Goal: Check status: Check status

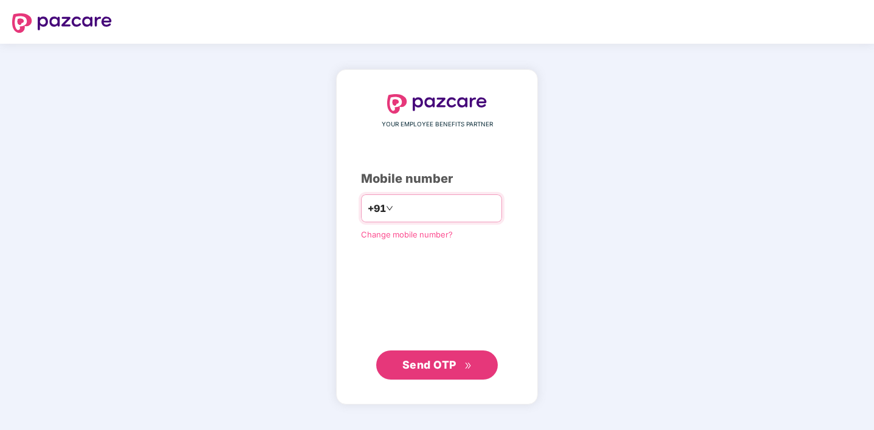
click at [416, 213] on input "number" at bounding box center [446, 208] width 100 height 19
type input "**********"
click at [435, 356] on span "Send OTP" at bounding box center [437, 364] width 70 height 17
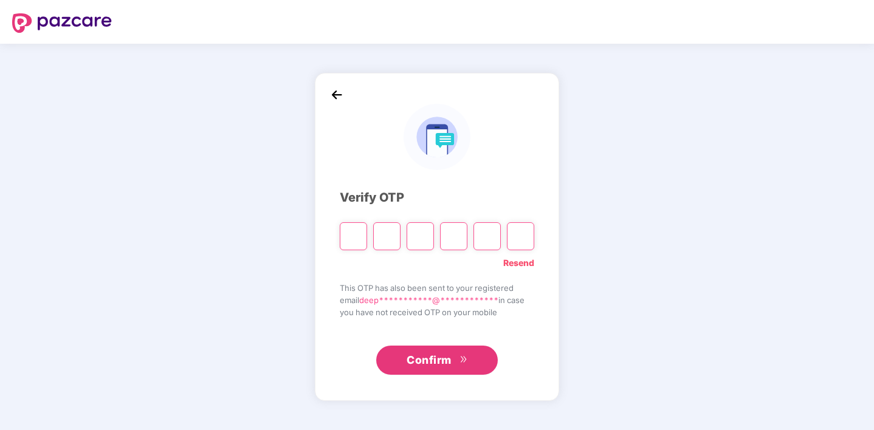
type input "*"
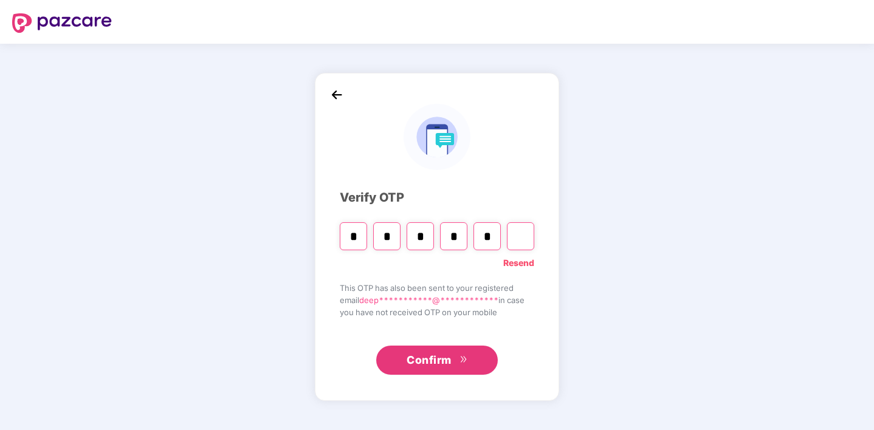
type input "*"
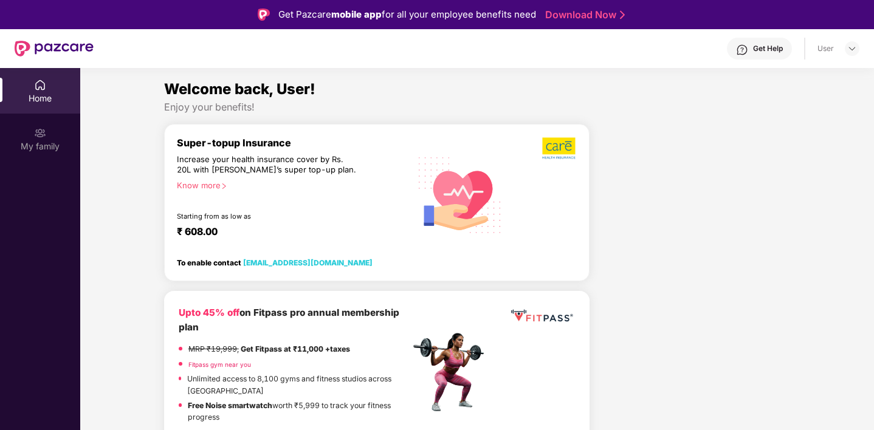
click at [41, 93] on div "Home" at bounding box center [40, 98] width 80 height 12
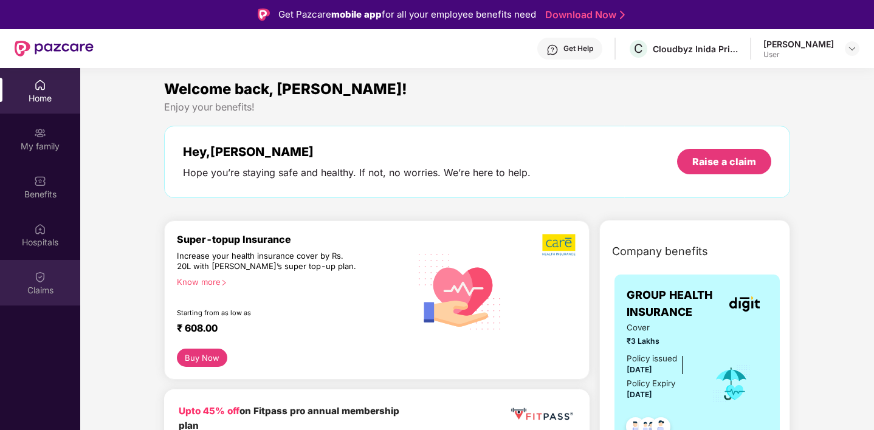
click at [53, 274] on div "Claims" at bounding box center [40, 283] width 80 height 46
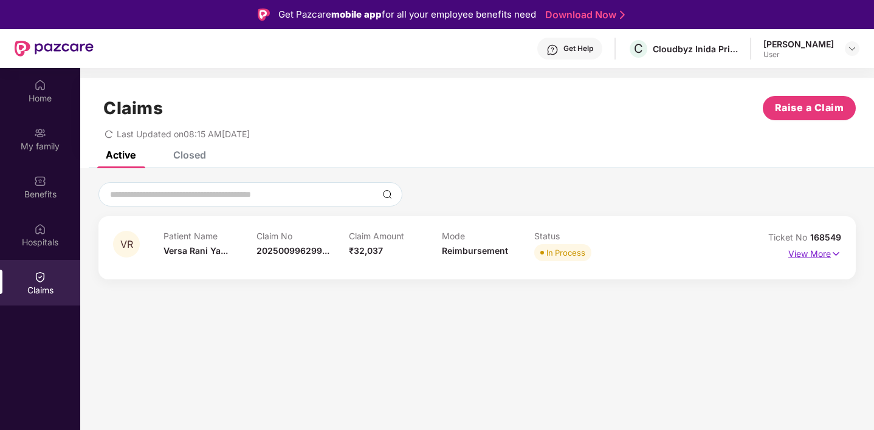
click at [813, 246] on p "View More" at bounding box center [814, 252] width 53 height 16
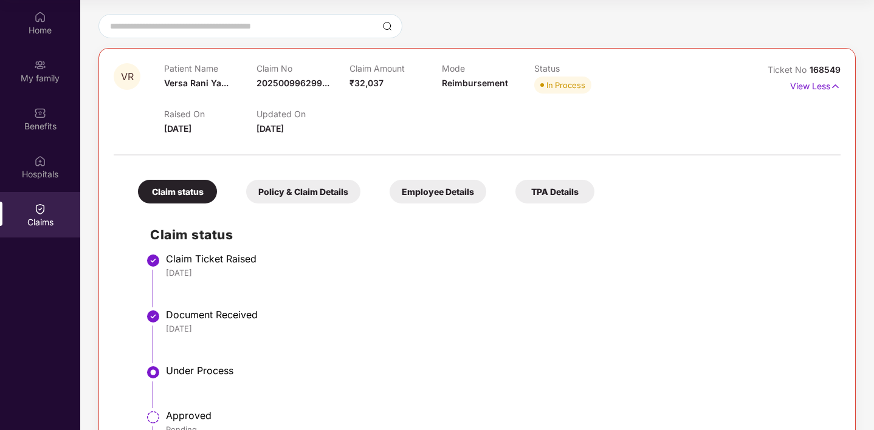
scroll to position [91, 0]
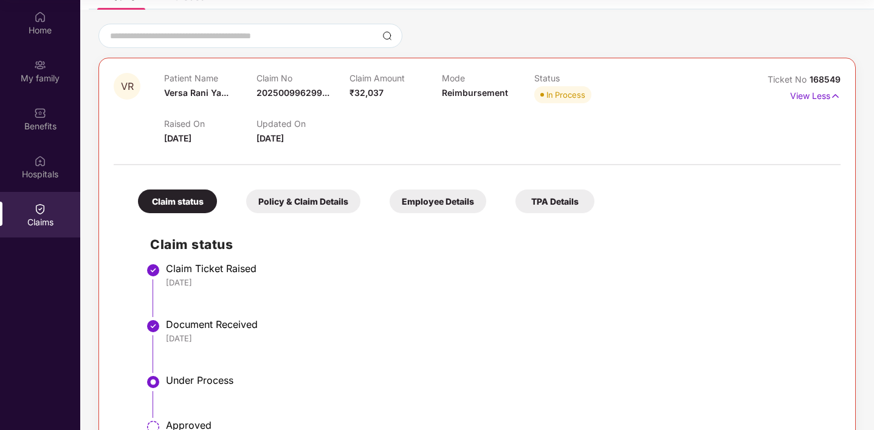
click at [288, 211] on div "Policy & Claim Details" at bounding box center [303, 202] width 114 height 24
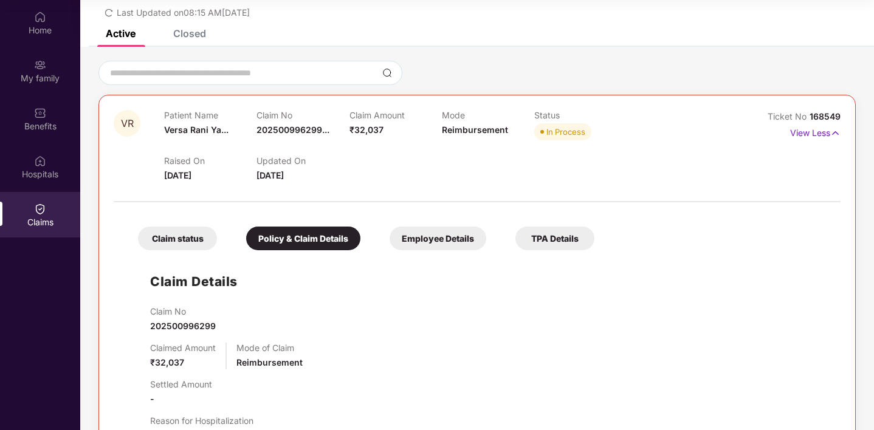
scroll to position [49, 0]
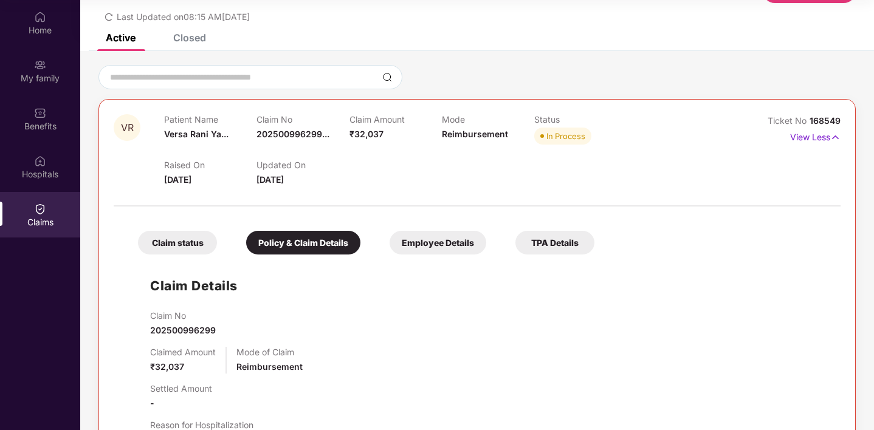
click at [444, 237] on div "Employee Details" at bounding box center [438, 243] width 97 height 24
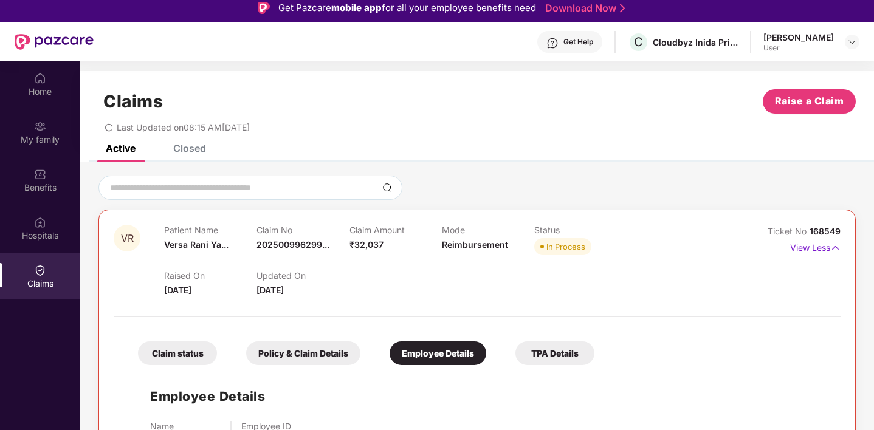
scroll to position [0, 0]
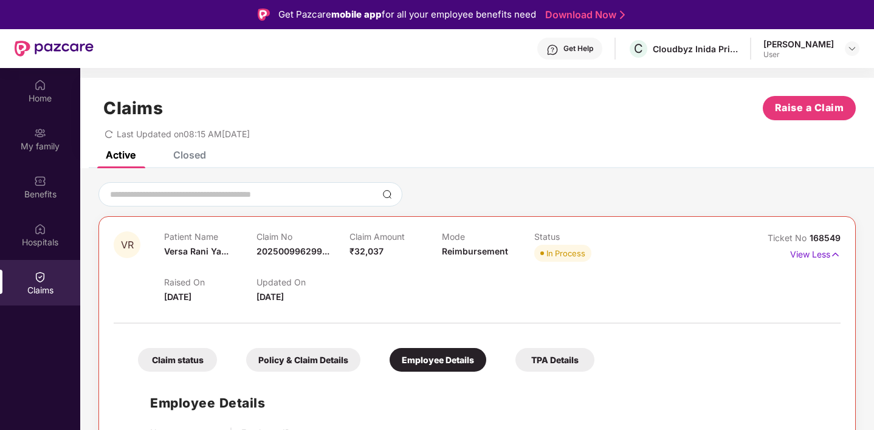
click at [569, 364] on div "TPA Details" at bounding box center [554, 360] width 79 height 24
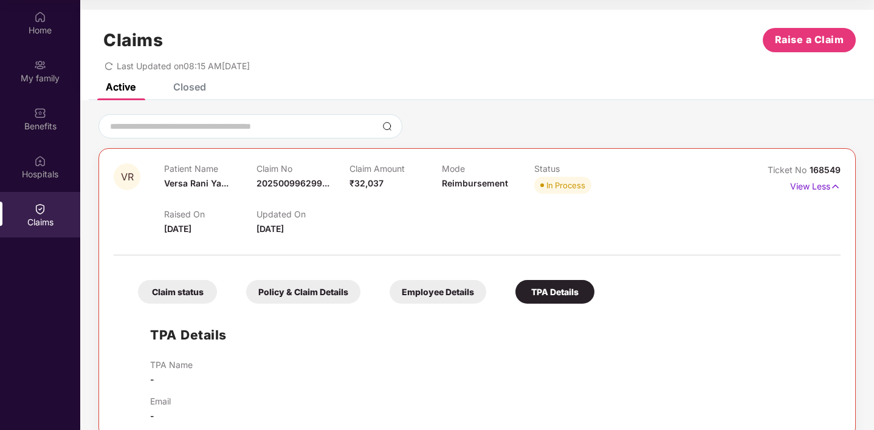
click at [163, 284] on div "Claim status" at bounding box center [177, 292] width 79 height 24
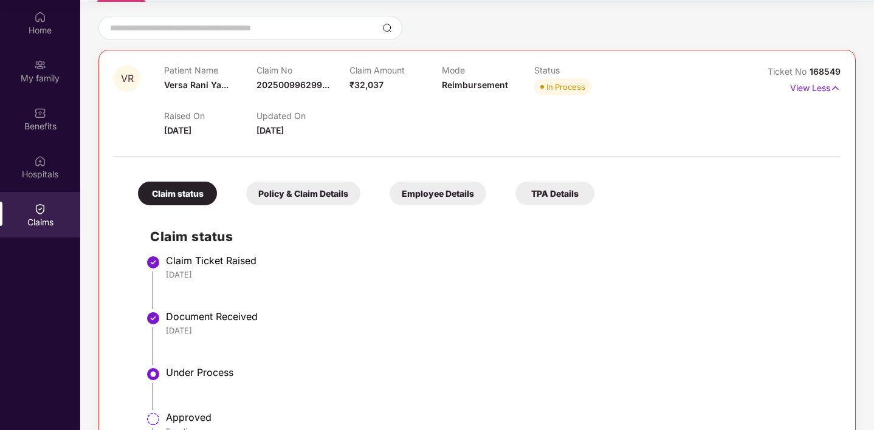
scroll to position [100, 0]
